Goal: Task Accomplishment & Management: Manage account settings

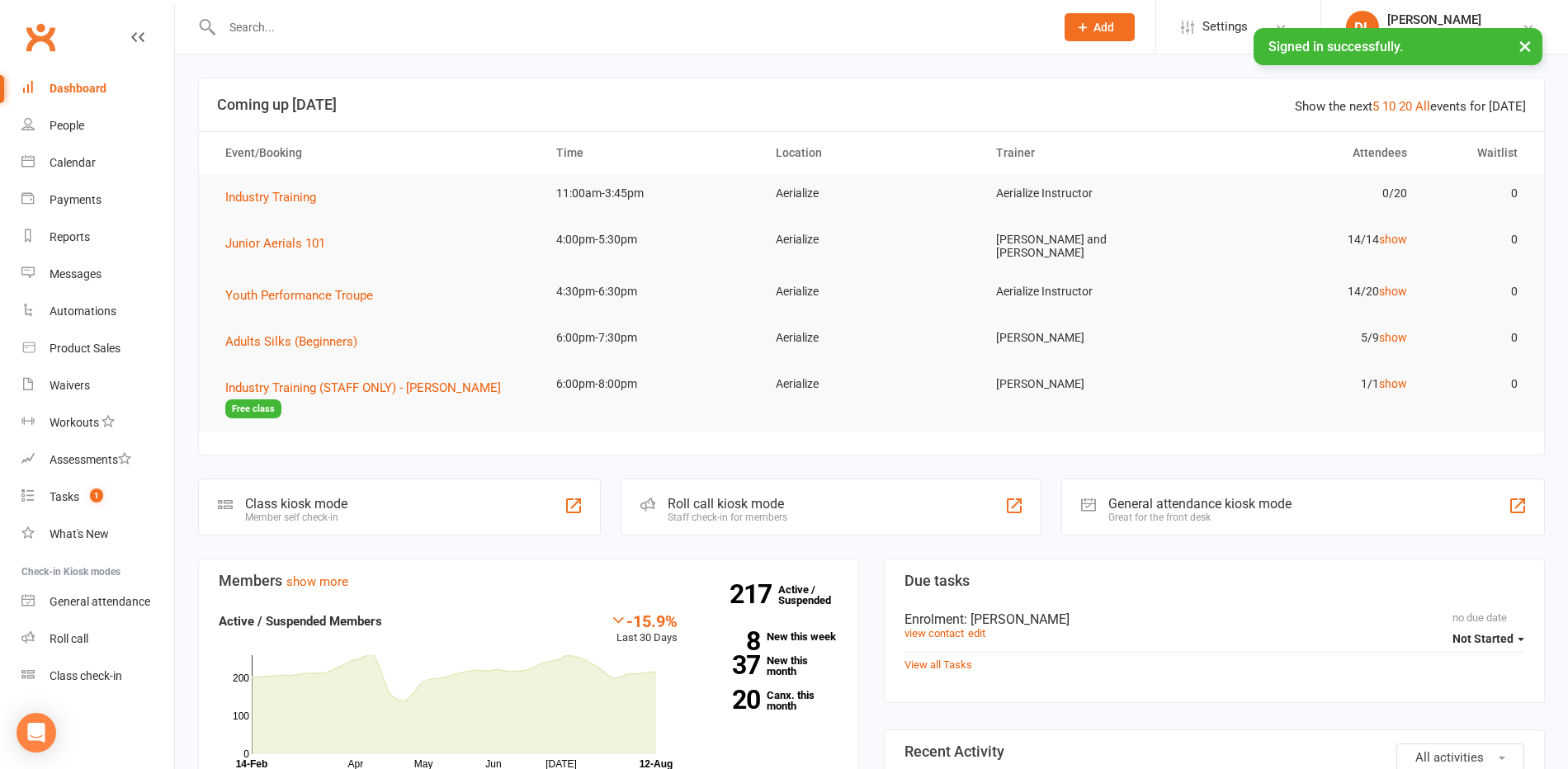
click at [253, 34] on input "text" at bounding box center [629, 27] width 826 height 23
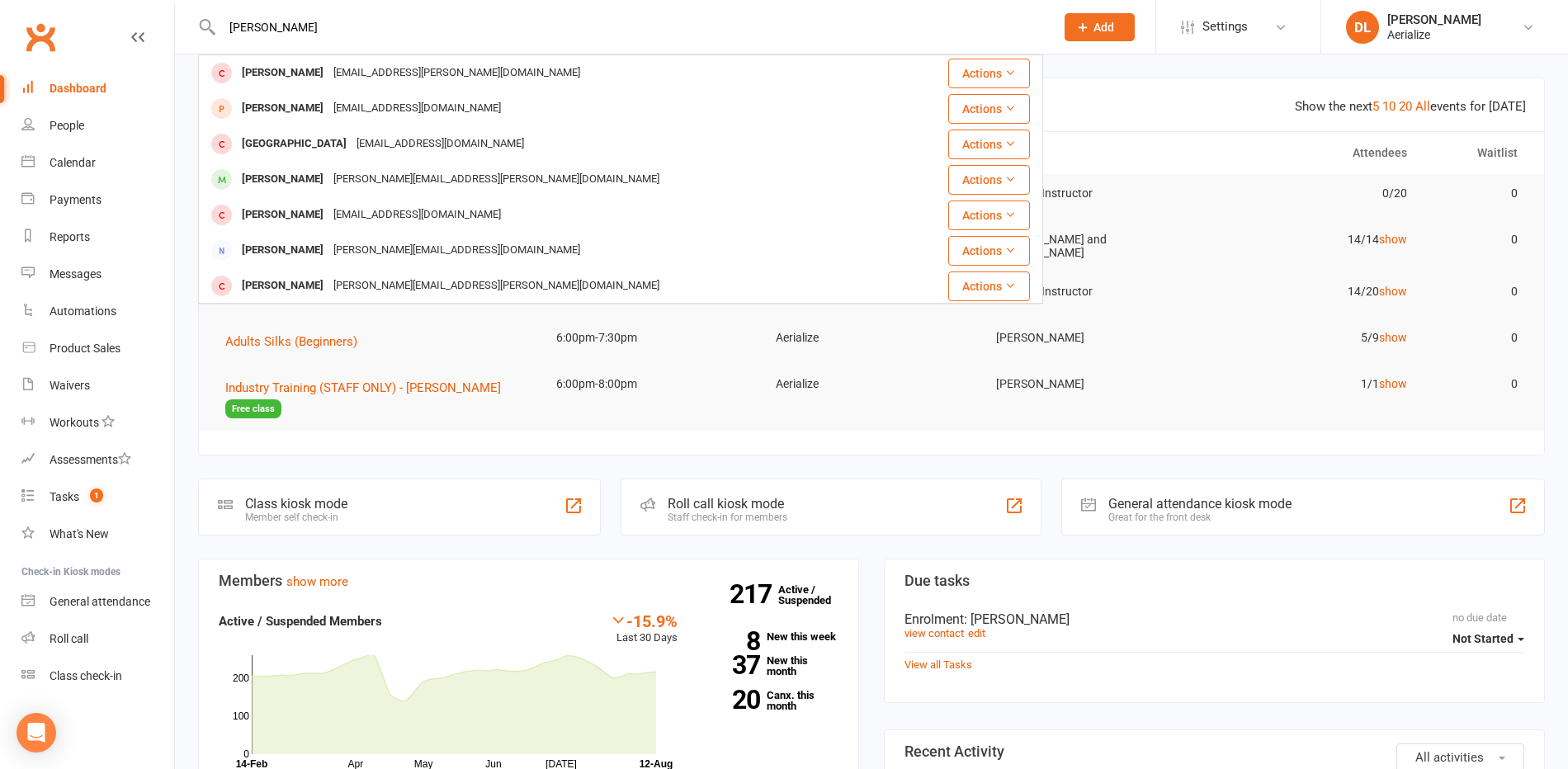
drag, startPoint x: 283, startPoint y: 27, endPoint x: 208, endPoint y: 21, distance: 75.2
click at [213, 22] on div "[PERSON_NAME] Maddison McNamara [EMAIL_ADDRESS][PERSON_NAME][DOMAIN_NAME] Actio…" at bounding box center [620, 27] width 845 height 54
type input "[PERSON_NAME]"
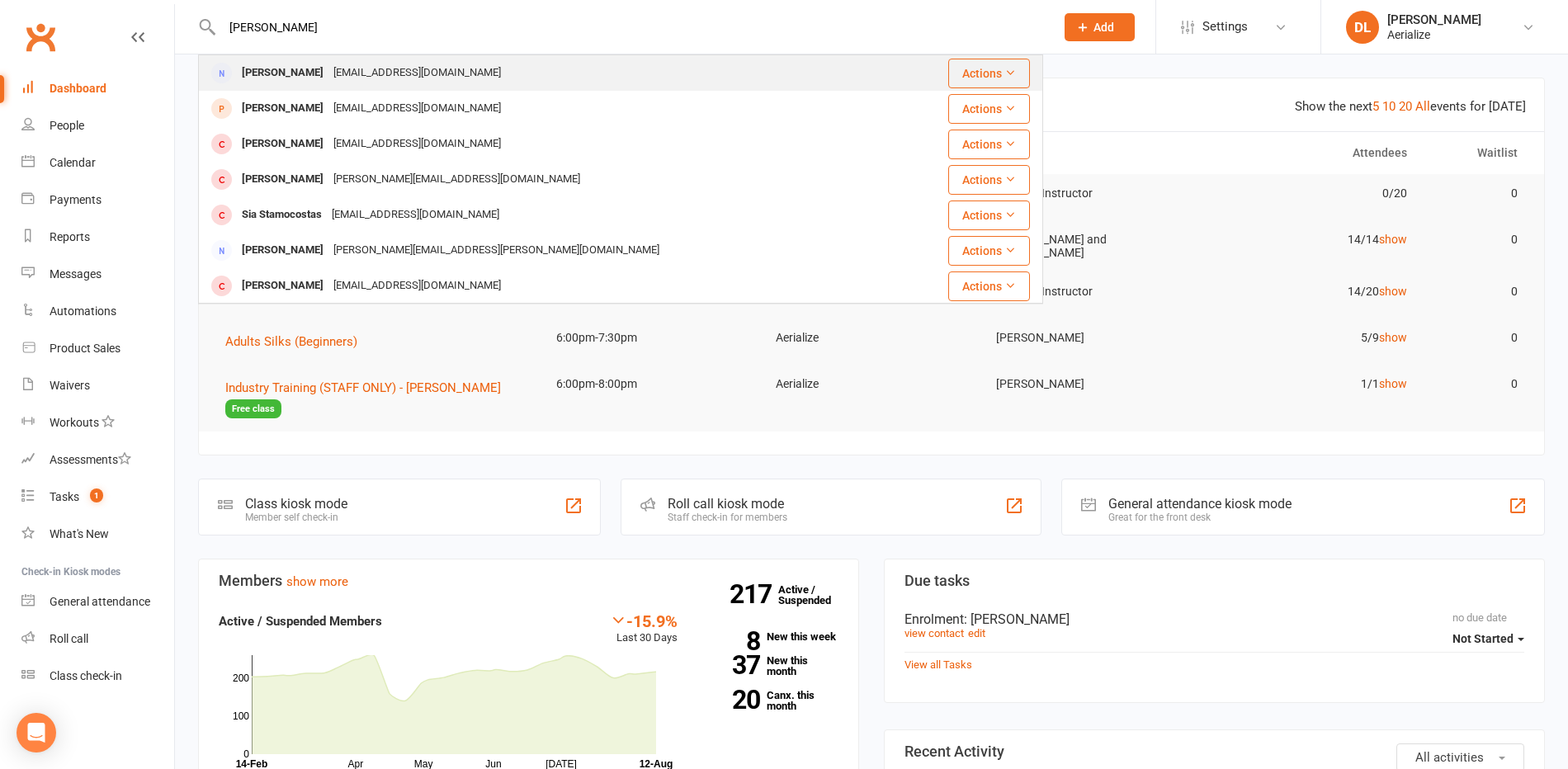
drag, startPoint x: 1154, startPoint y: 92, endPoint x: 986, endPoint y: 84, distance: 168.2
click at [1149, 92] on header "Show the next 5 10 20 All events for [DATE] Coming up [DATE]" at bounding box center [871, 105] width 1345 height 53
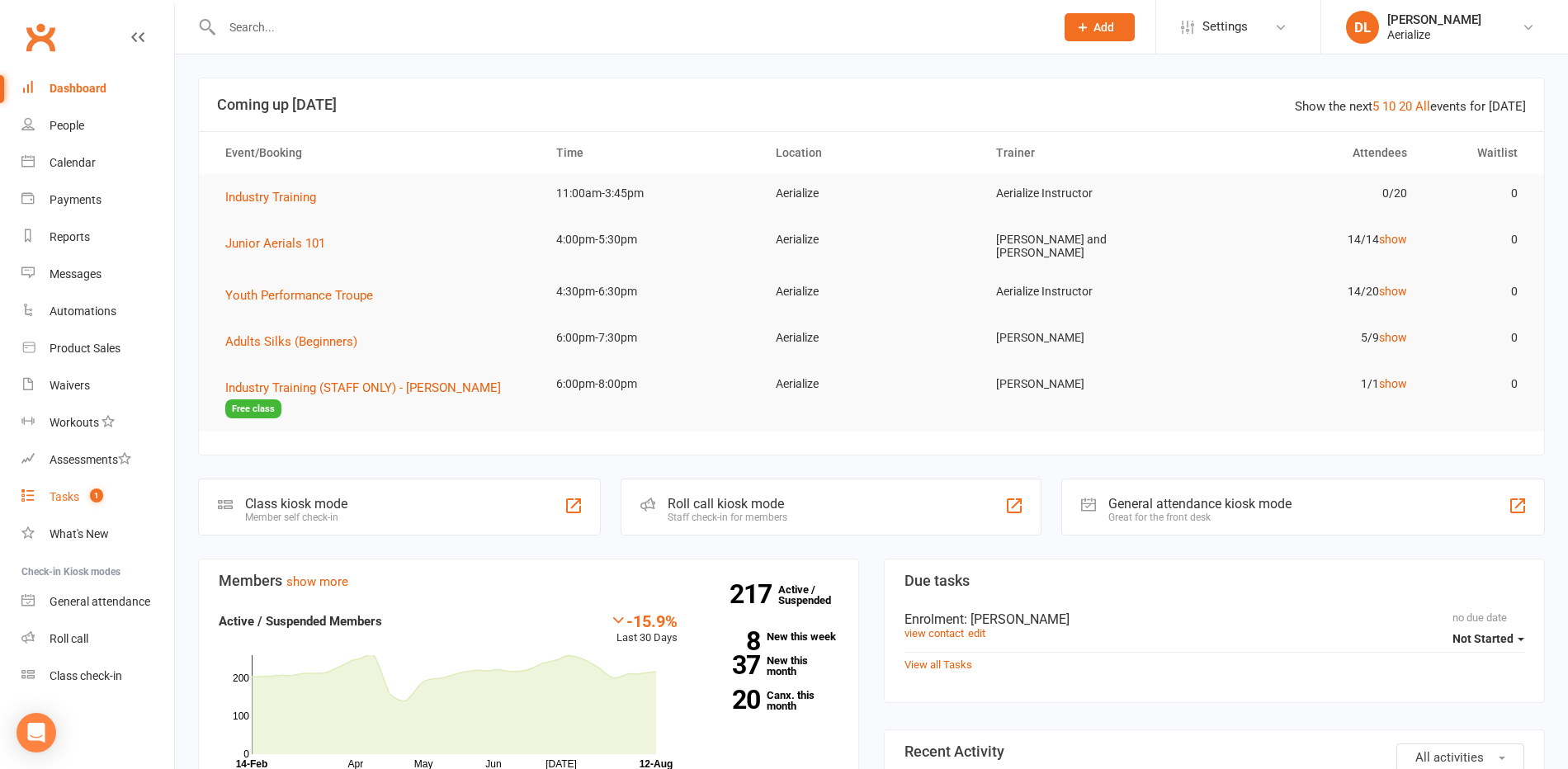
drag, startPoint x: 66, startPoint y: 497, endPoint x: 57, endPoint y: 496, distance: 9.1
click at [66, 497] on div "Tasks" at bounding box center [65, 496] width 30 height 13
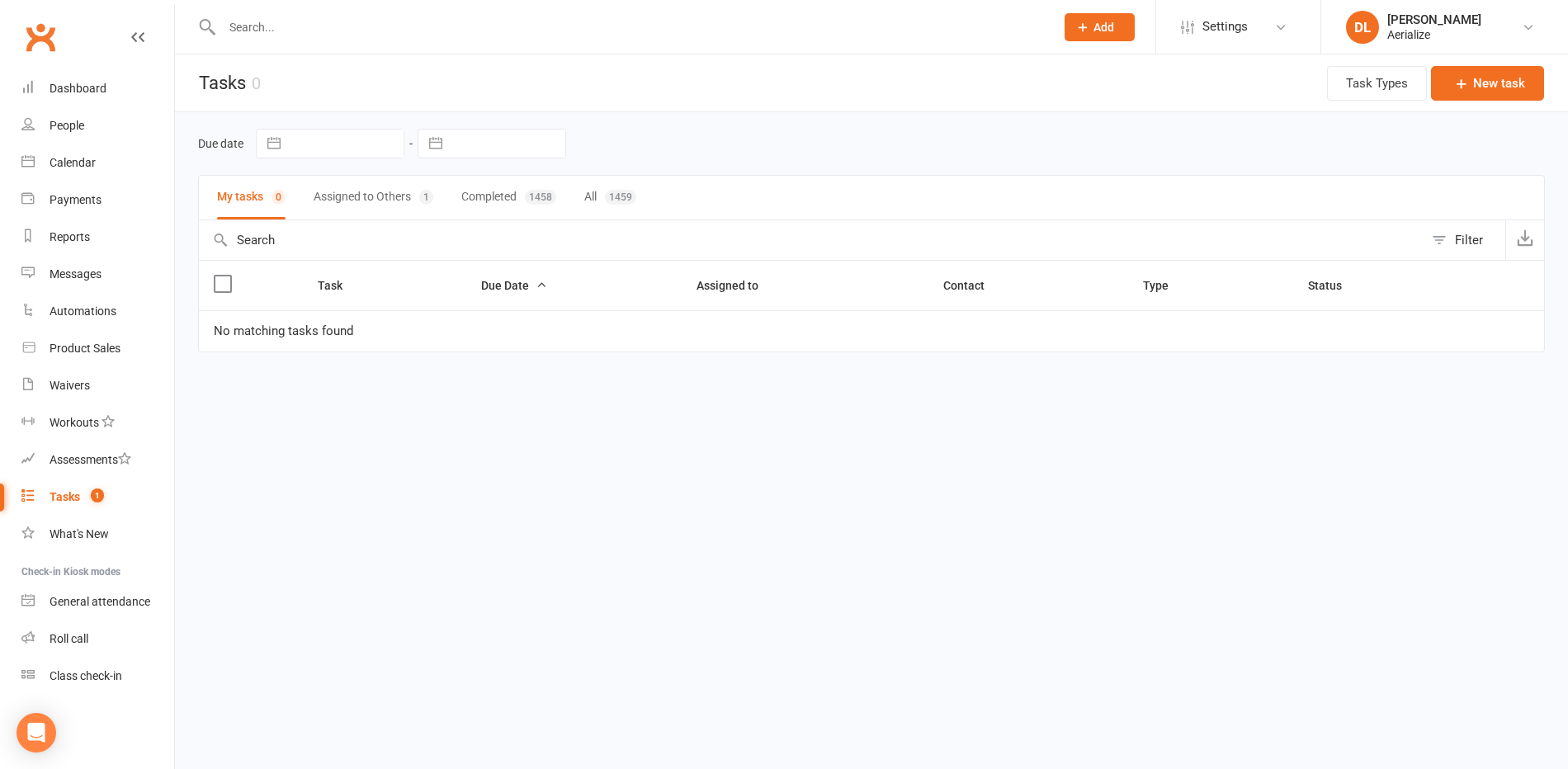
click at [368, 198] on button "Assigned to Others 1" at bounding box center [374, 198] width 120 height 44
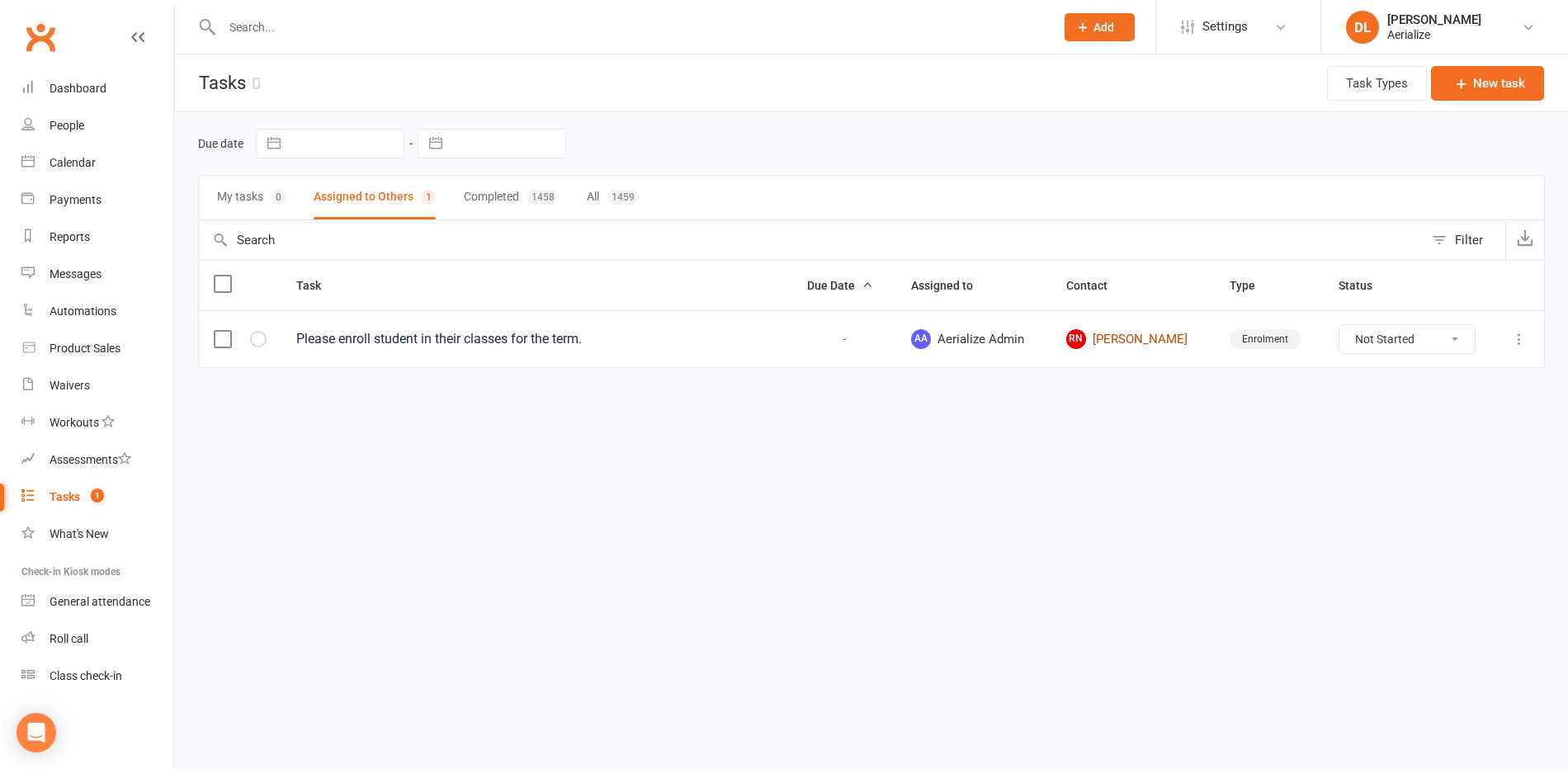
click at [1128, 340] on link "RN [PERSON_NAME]" at bounding box center [1134, 340] width 134 height 20
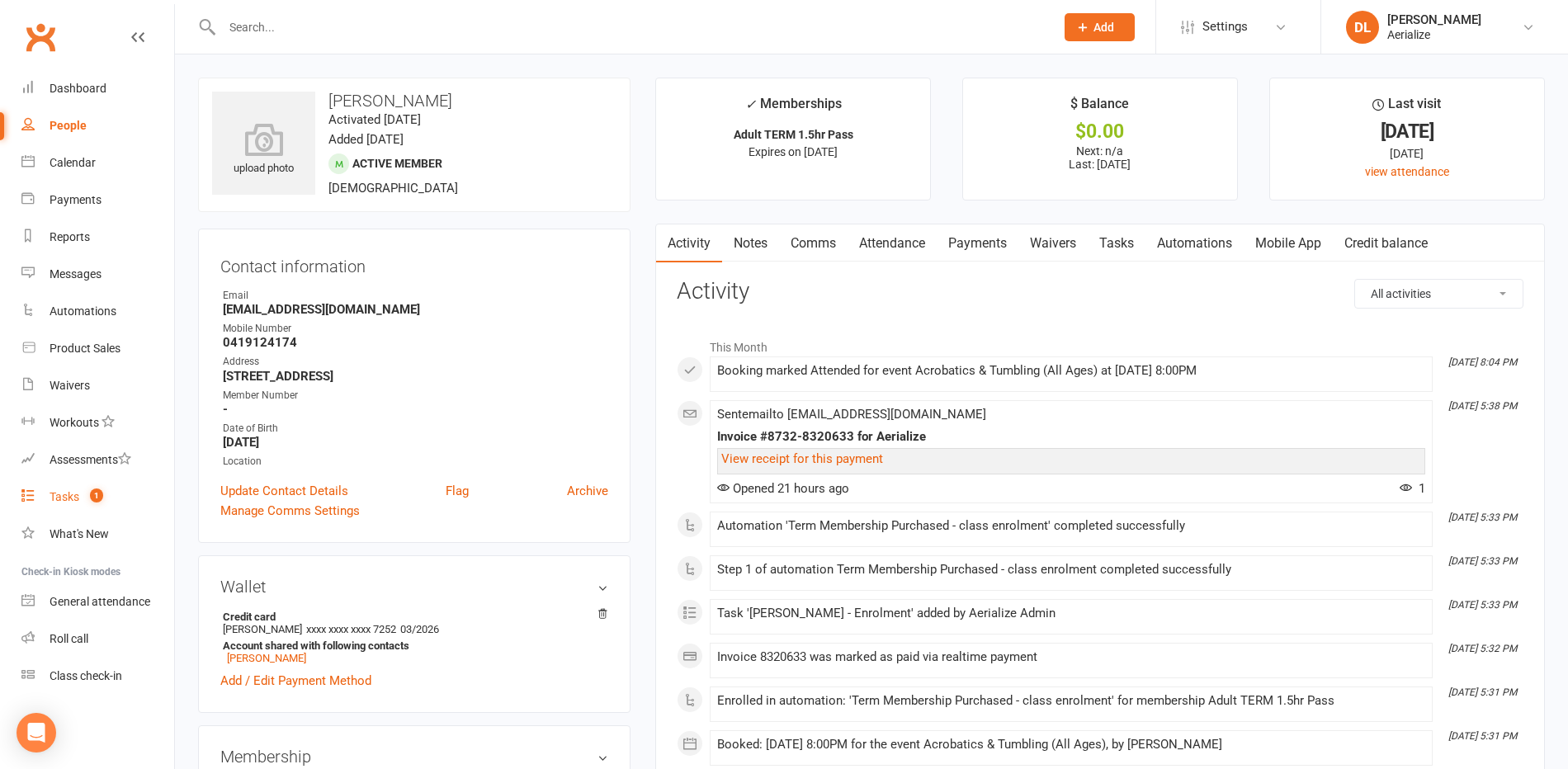
click at [103, 492] on count-badge "1" at bounding box center [92, 496] width 21 height 13
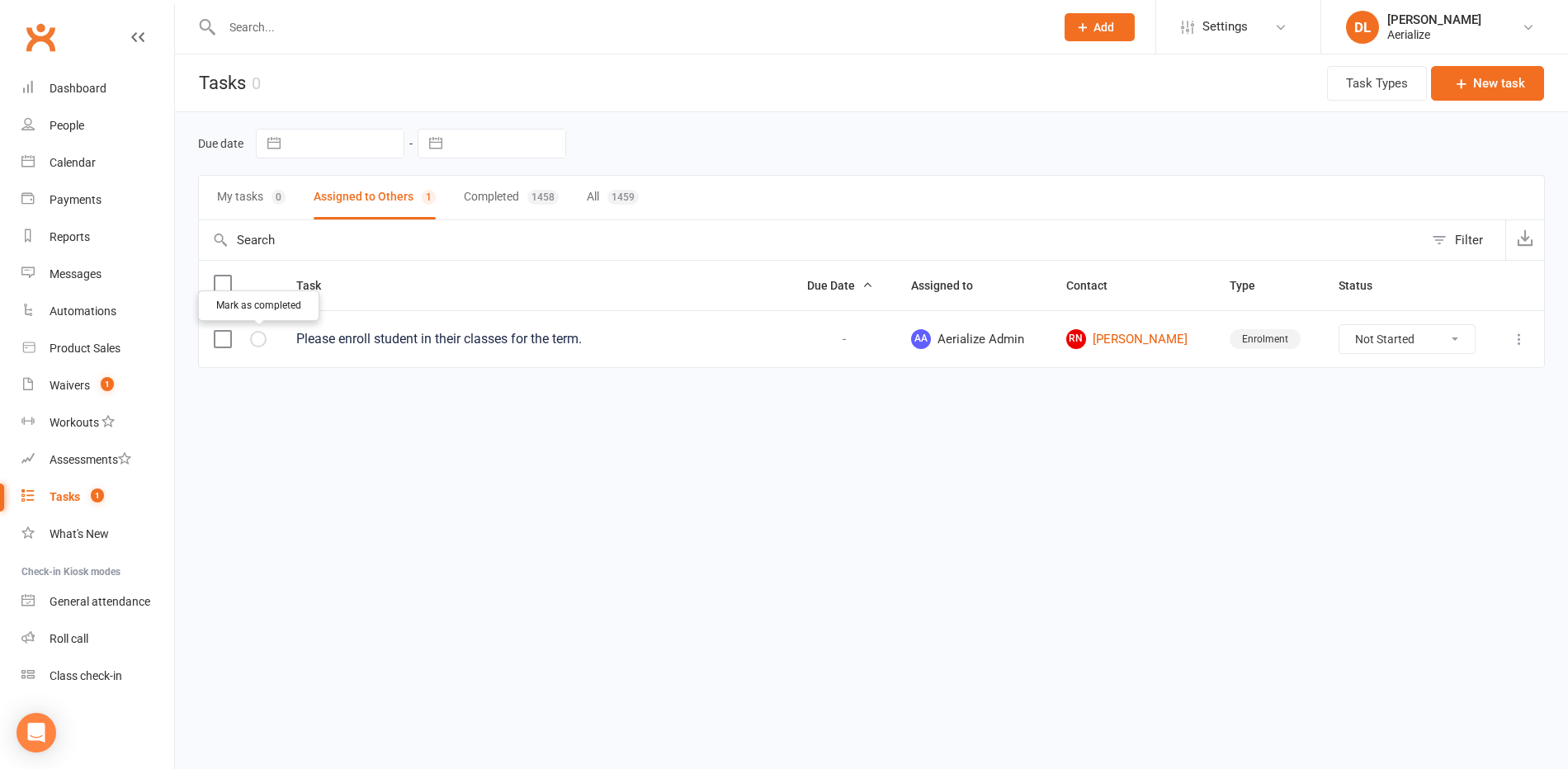
click at [0, 0] on icon "button" at bounding box center [0, 0] width 0 height 0
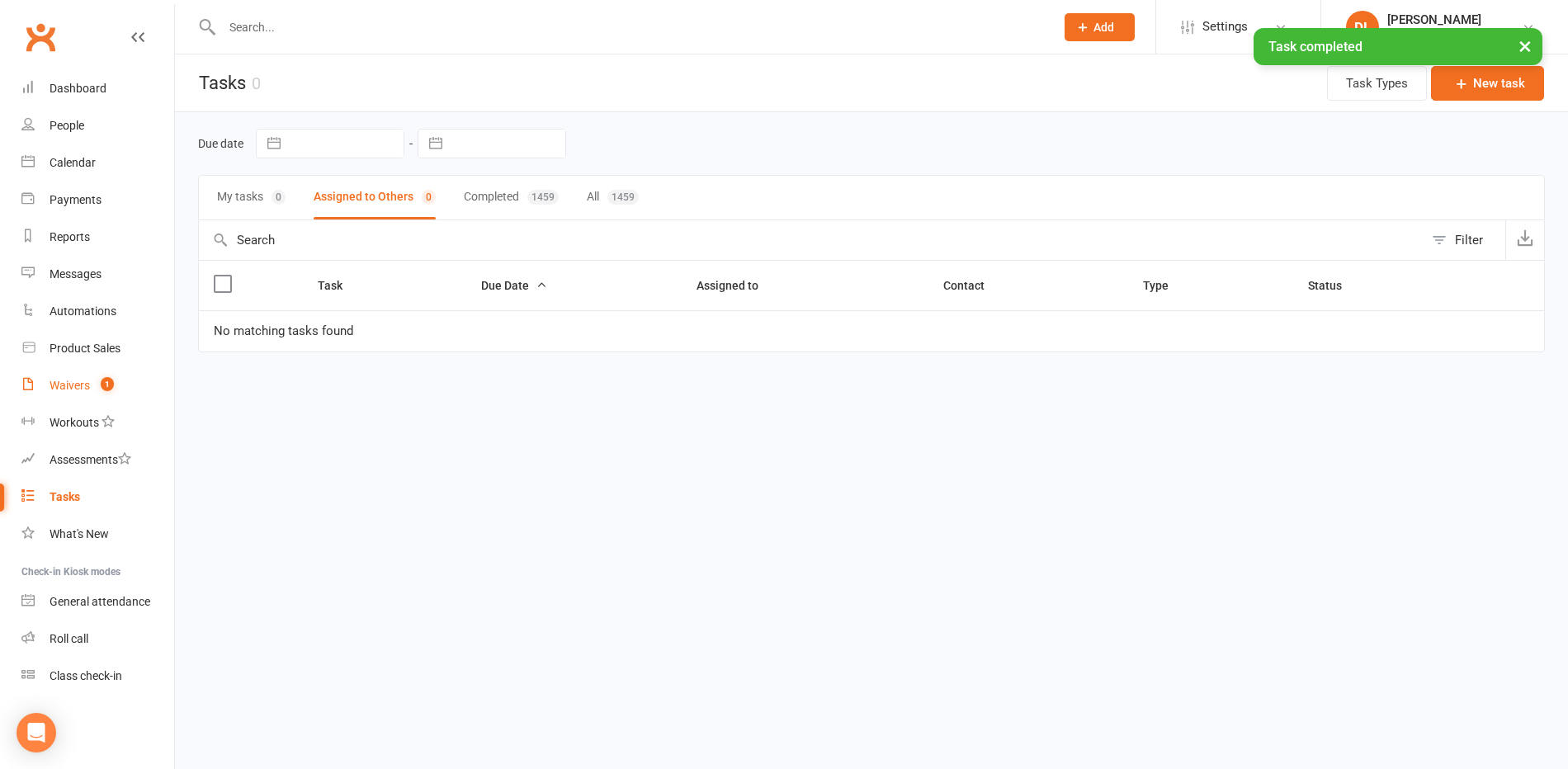
click at [88, 385] on div "Waivers" at bounding box center [70, 384] width 40 height 13
